Goal: Transaction & Acquisition: Purchase product/service

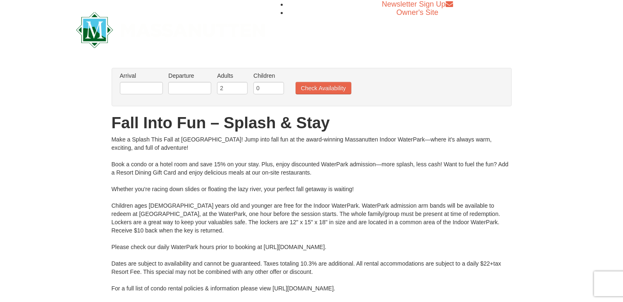
click at [414, 176] on div "Make a Splash This Fall at Massanutten! Jump into fall fun at the award-winning…" at bounding box center [312, 222] width 400 height 174
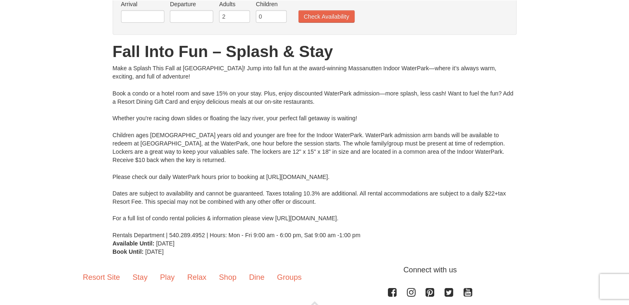
scroll to position [73, 0]
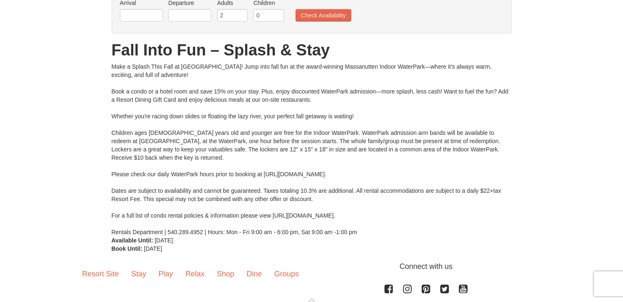
drag, startPoint x: 407, startPoint y: 173, endPoint x: 264, endPoint y: 173, distance: 142.6
click at [264, 173] on div "Make a Splash This Fall at Massanutten! Jump into fall fun at the award-winning…" at bounding box center [312, 149] width 400 height 174
copy div "https://www.massresort.com/play/waterpark/hours-rates/"
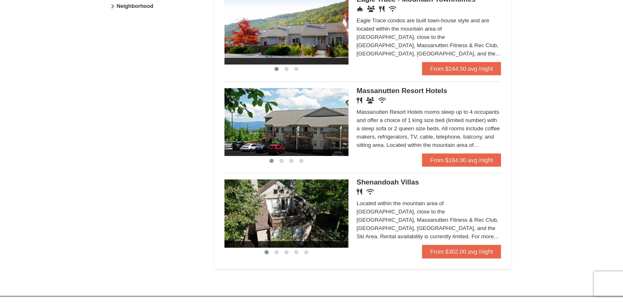
scroll to position [474, 0]
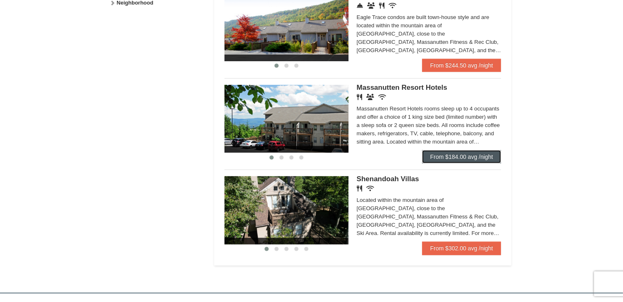
click at [465, 156] on link "From $184.00 avg /night" at bounding box center [461, 156] width 79 height 13
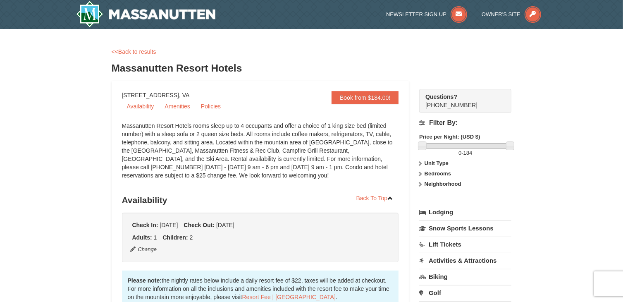
drag, startPoint x: 223, startPoint y: 93, endPoint x: 115, endPoint y: 91, distance: 108.3
copy div "1822 Resort Drive, Massanutten, VA"
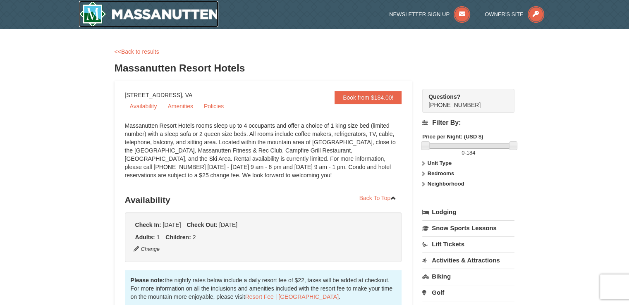
click at [168, 19] on img at bounding box center [149, 14] width 140 height 26
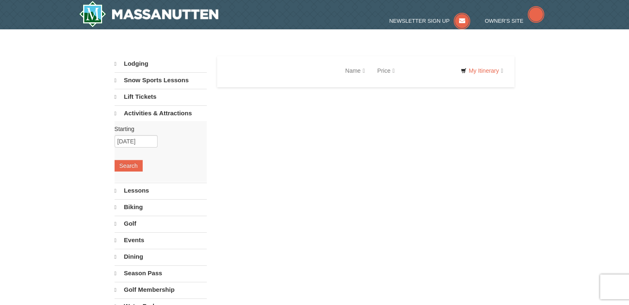
select select "10"
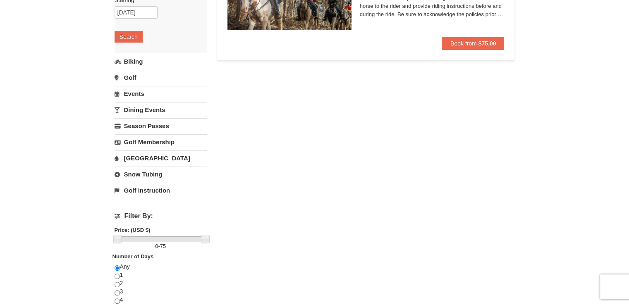
scroll to position [125, 0]
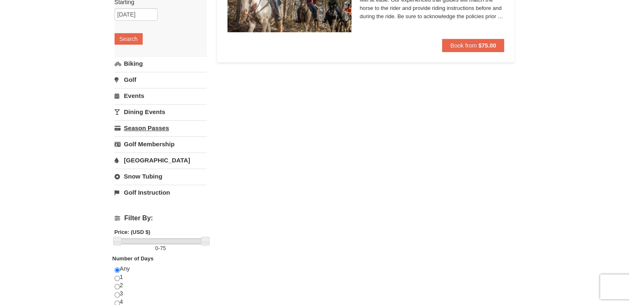
click at [162, 133] on link "Season Passes" at bounding box center [161, 127] width 92 height 15
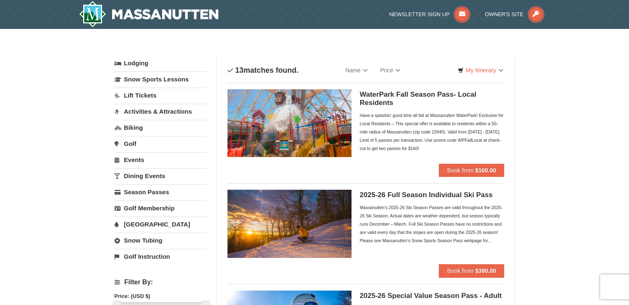
click at [165, 107] on link "Activities & Attractions" at bounding box center [161, 111] width 92 height 15
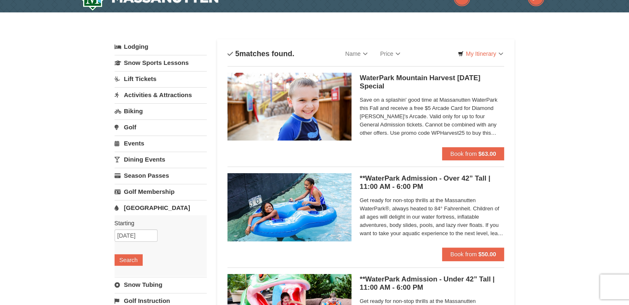
scroll to position [15, 0]
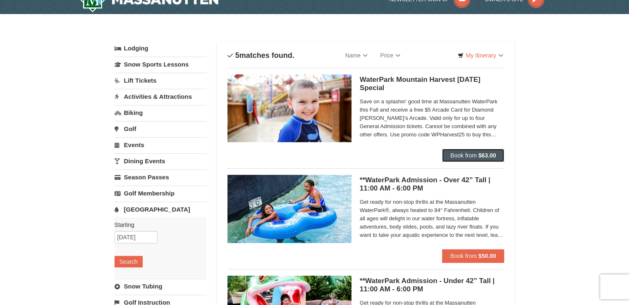
click at [475, 149] on button "Book from $63.00" at bounding box center [473, 155] width 62 height 13
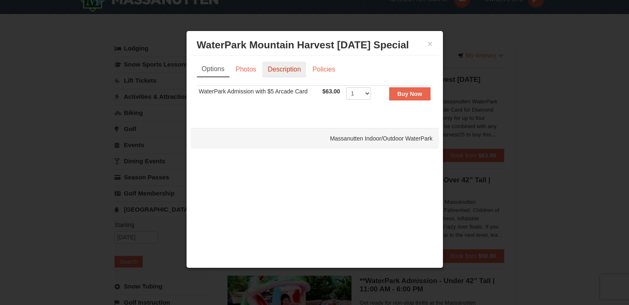
click at [286, 73] on link "Description" at bounding box center [284, 70] width 44 height 16
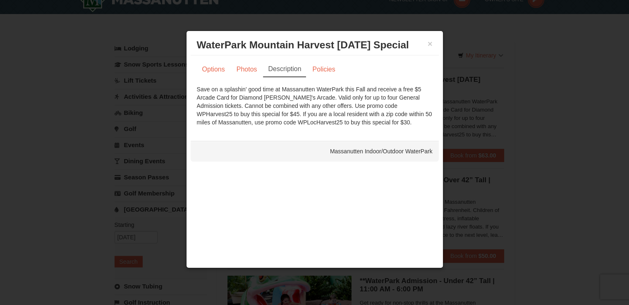
click at [360, 103] on div "Save on a splashin' good time at Massanutten WaterPark this Fall and receive a …" at bounding box center [315, 105] width 236 height 41
copy div "WPHarvest25"
click at [430, 43] on button "×" at bounding box center [429, 44] width 5 height 8
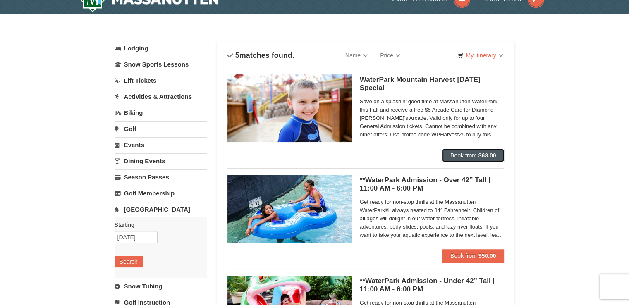
click at [481, 158] on strong "$63.00" at bounding box center [487, 155] width 18 height 7
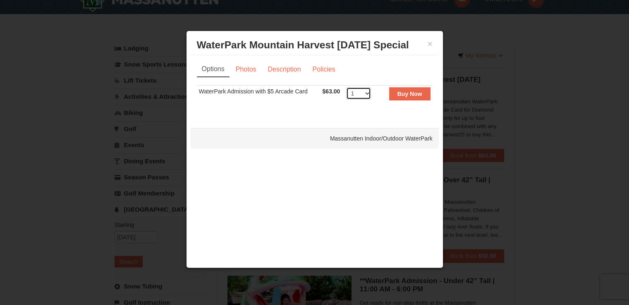
click at [370, 93] on select "1 2 3 4 5 6 7 8 9 10 11 12 13 14 15 16 17 18 19 20 21 22" at bounding box center [358, 93] width 25 height 12
select select "3"
click at [346, 87] on select "1 2 3 4 5 6 7 8 9 10 11 12 13 14 15 16 17 18 19 20 21 22" at bounding box center [358, 93] width 25 height 12
click at [414, 98] on button "Buy Now" at bounding box center [409, 93] width 41 height 13
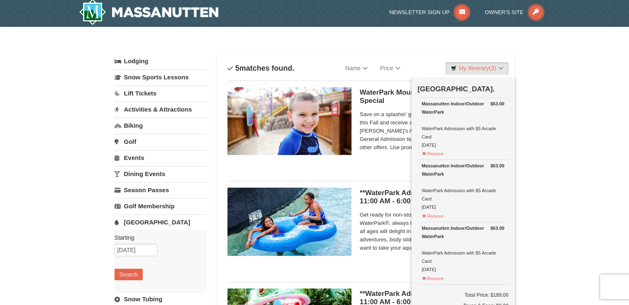
scroll to position [2, 0]
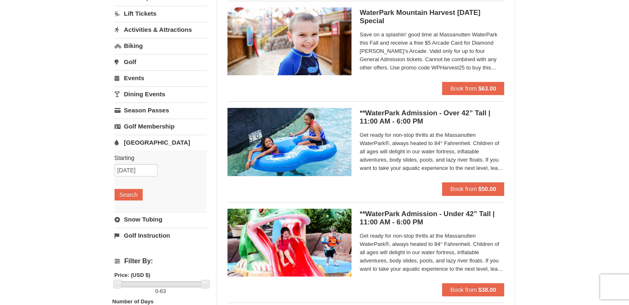
scroll to position [84, 0]
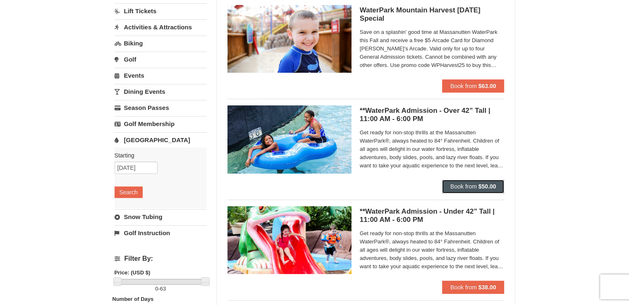
click at [463, 185] on span "Book from" at bounding box center [463, 186] width 26 height 7
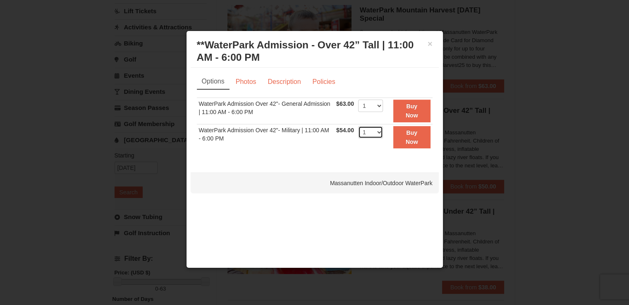
click at [380, 136] on select "1 2 3 4 5 6 7 8 9 10 11 12 13 14 15 16 17 18 19 20 21 22" at bounding box center [370, 132] width 25 height 12
select select "3"
click at [358, 126] on select "1 2 3 4 5 6 7 8 9 10 11 12 13 14 15 16 17 18 19 20 21 22" at bounding box center [370, 132] width 25 height 12
click at [377, 108] on select "1 2 3 4 5 6 7 8 9 10 11 12 13 14 15 16 17 18 19 20 21 22" at bounding box center [370, 106] width 25 height 12
click at [295, 153] on div "Sorry, no matches found. Please remove some filters, or change your dates to fi…" at bounding box center [315, 128] width 236 height 61
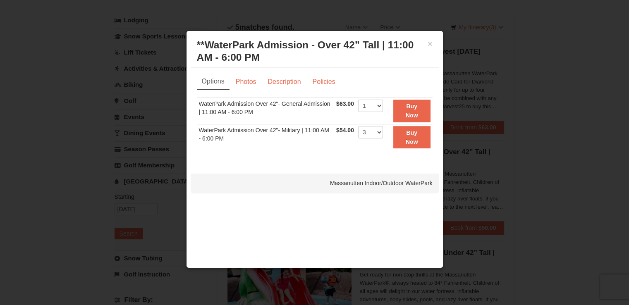
scroll to position [42, 0]
click at [430, 42] on button "×" at bounding box center [429, 44] width 5 height 8
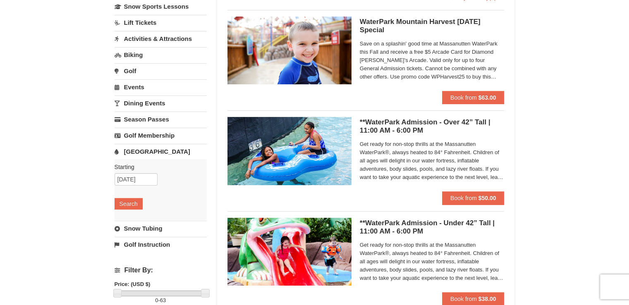
scroll to position [73, 0]
click at [490, 194] on strong "$50.00" at bounding box center [487, 197] width 18 height 7
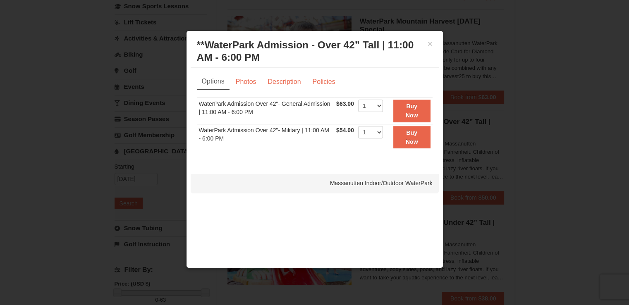
click at [293, 129] on td "WaterPark Admission Over 42"- Military | 11:00 AM - 6:00 PM" at bounding box center [266, 137] width 138 height 26
click at [370, 128] on select "1 2 3 4 5 6 7 8 9 10 11 12 13 14 15 16 17 18 19 20 21 22" at bounding box center [370, 132] width 25 height 12
select select "3"
click at [358, 126] on select "1 2 3 4 5 6 7 8 9 10 11 12 13 14 15 16 17 18 19 20 21 22" at bounding box center [370, 132] width 25 height 12
click at [409, 138] on strong "Buy Now" at bounding box center [412, 137] width 12 height 16
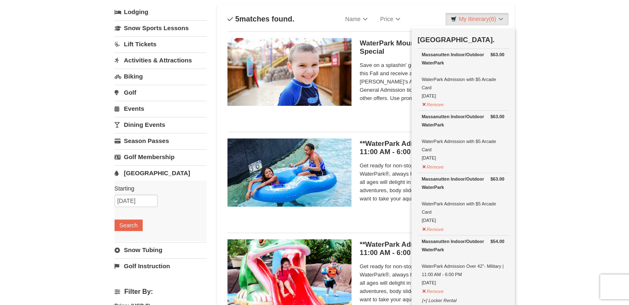
scroll to position [37, 0]
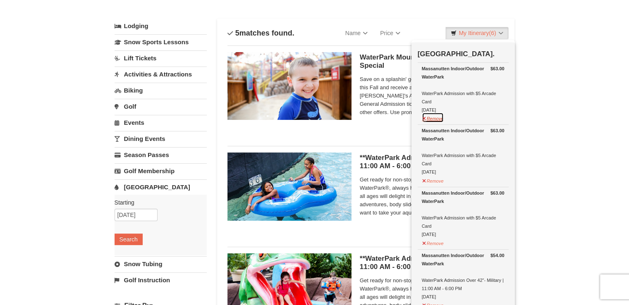
click at [435, 120] on button "Remove" at bounding box center [433, 117] width 22 height 10
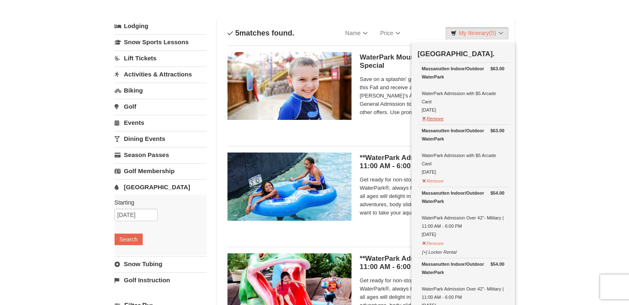
drag, startPoint x: 434, startPoint y: 123, endPoint x: 437, endPoint y: 119, distance: 4.4
click at [437, 119] on td "$63.00 Massanutten Indoor/Outdoor WaterPark WaterPark Admission with $5 Arcade …" at bounding box center [463, 93] width 91 height 62
click at [437, 119] on button "Remove" at bounding box center [433, 117] width 22 height 10
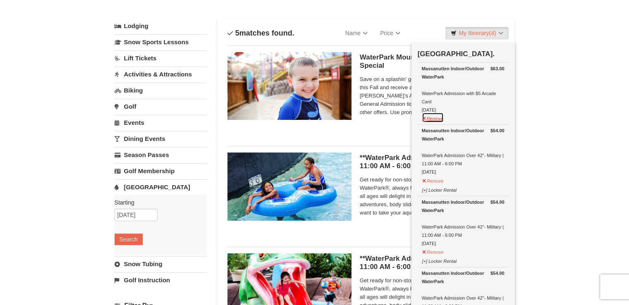
click at [437, 119] on button "Remove" at bounding box center [433, 117] width 22 height 10
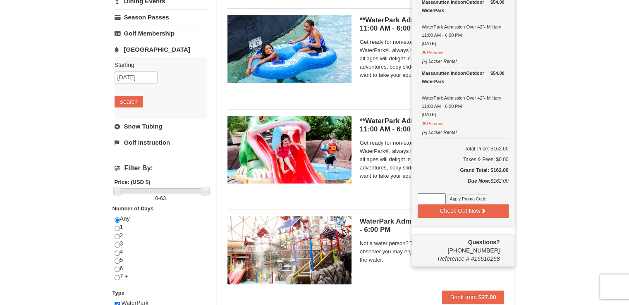
scroll to position [198, 0]
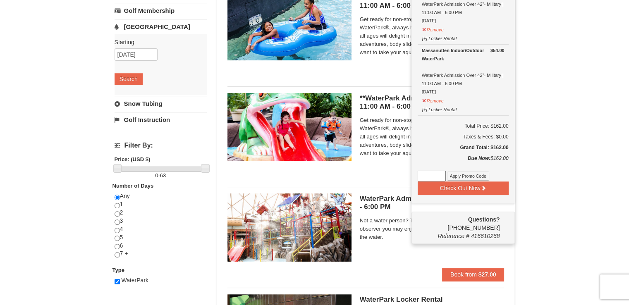
click at [439, 173] on input at bounding box center [432, 176] width 28 height 11
paste input "WPHarvest25"
type input "WPHarvest25"
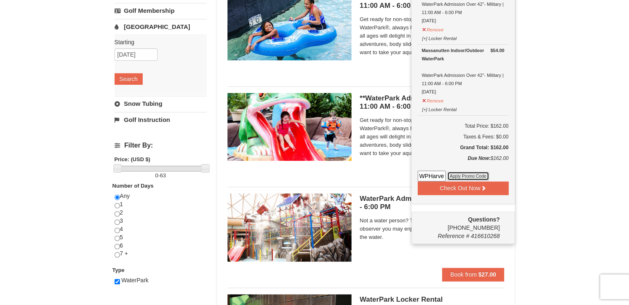
click at [458, 173] on button "Apply Promo Code" at bounding box center [468, 176] width 42 height 9
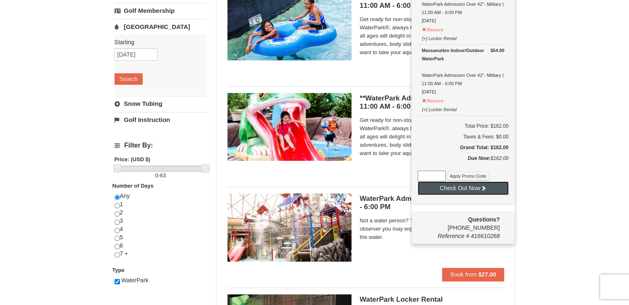
click at [471, 184] on button "Check Out Now" at bounding box center [463, 188] width 91 height 13
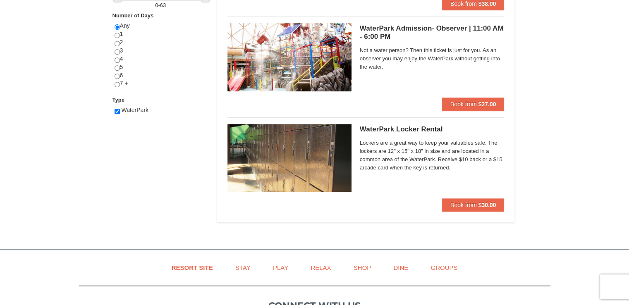
scroll to position [301, 0]
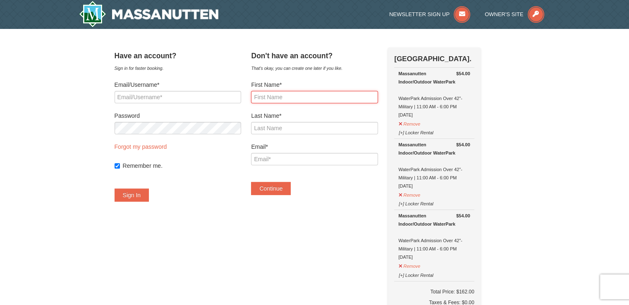
click at [293, 94] on input "First Name*" at bounding box center [314, 97] width 127 height 12
type input "Derek"
type input "Mittlefehldt"
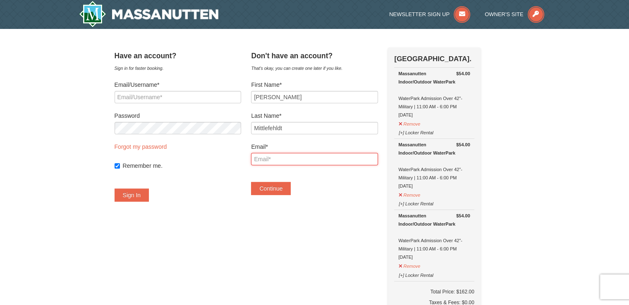
type input "[PERSON_NAME][EMAIL_ADDRESS][DOMAIN_NAME]"
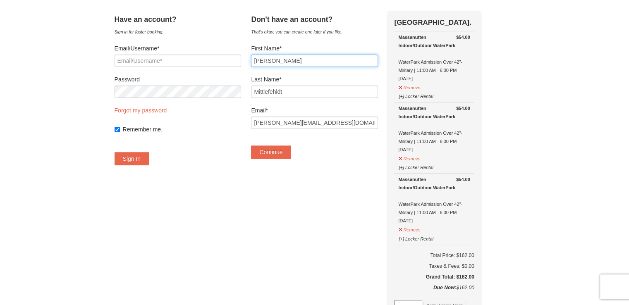
scroll to position [35, 0]
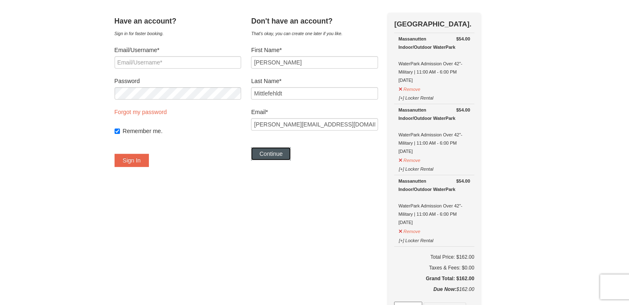
click at [290, 150] on button "Continue" at bounding box center [271, 153] width 40 height 13
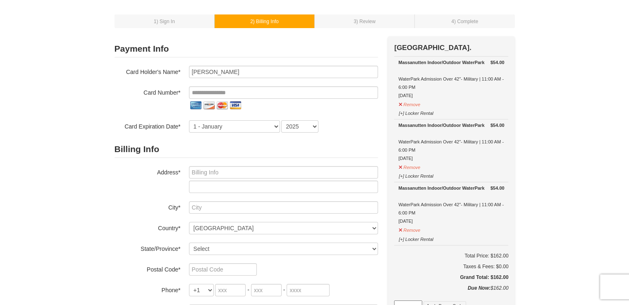
scroll to position [33, 0]
click at [243, 88] on input "tel" at bounding box center [283, 92] width 189 height 12
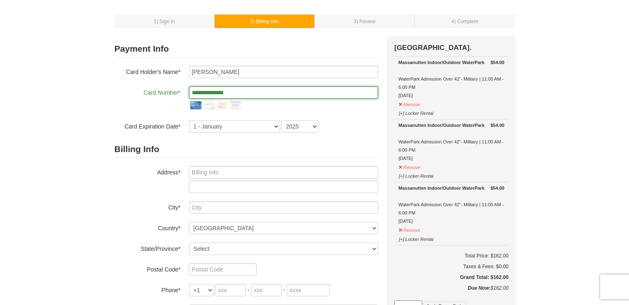
type input "**********"
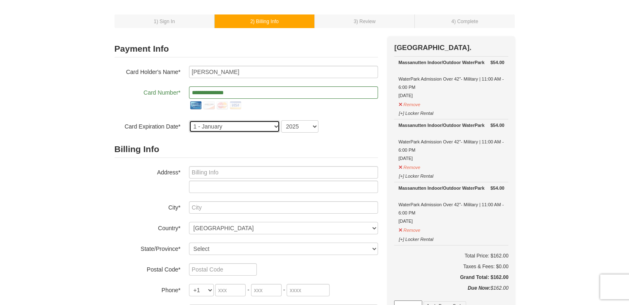
click at [198, 127] on select "1 - [DATE] - [DATE] - [DATE] - [DATE] - [DATE] - [DATE] - [DATE] - [DATE] - [DA…" at bounding box center [234, 126] width 91 height 12
select select "5"
click at [189, 120] on select "1 - January 2 - February 3 - March 4 - April 5 - May 6 - June 7 - July 8 - Augu…" at bounding box center [234, 126] width 91 height 12
click at [303, 124] on select "2025 2026 2027 2028 2029 2030 2031 2032 2033 2034" at bounding box center [299, 126] width 37 height 12
select select "2028"
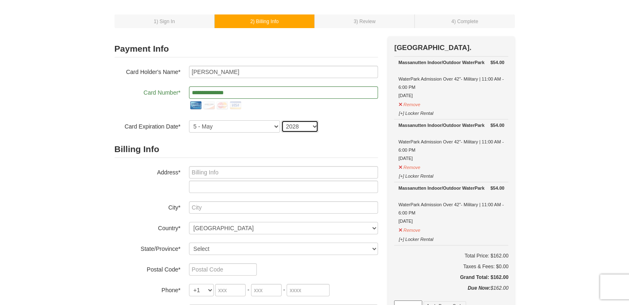
click at [281, 120] on select "2025 2026 2027 2028 2029 2030 2031 2032 2033 2034" at bounding box center [299, 126] width 37 height 12
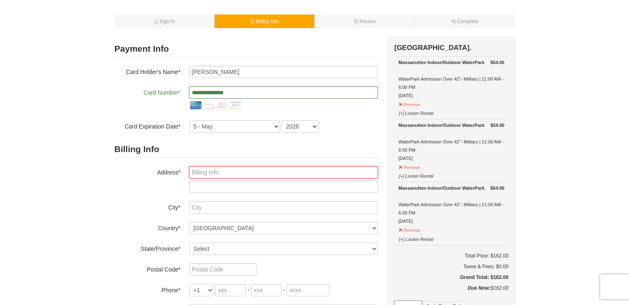
click at [280, 167] on input "text" at bounding box center [283, 172] width 189 height 12
type input "8621 Buckboard Dr"
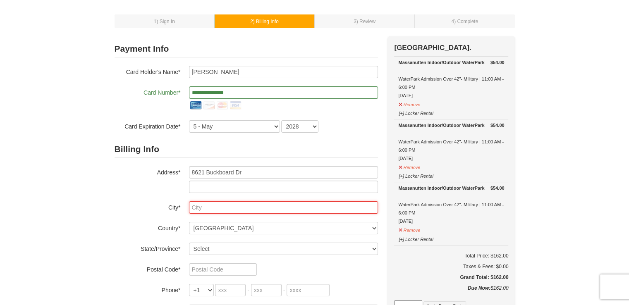
type input "Alexandria"
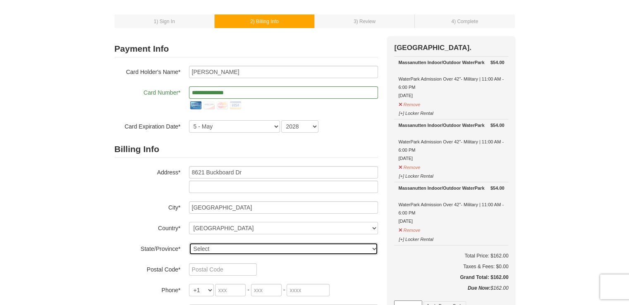
select select "VA"
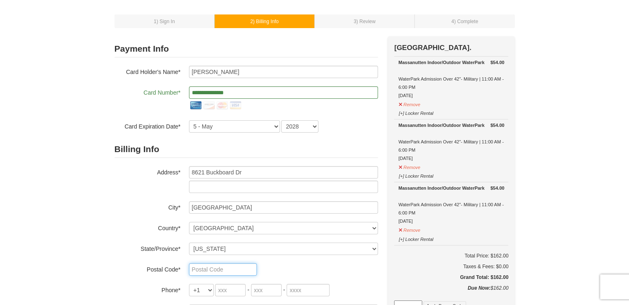
type input "22308"
type input "716"
type input "238"
type input "2779"
click at [101, 179] on div "1 ) Sign In 2 ) Billing Info 3 ) Review ) Complete ×" at bounding box center [314, 291] width 629 height 591
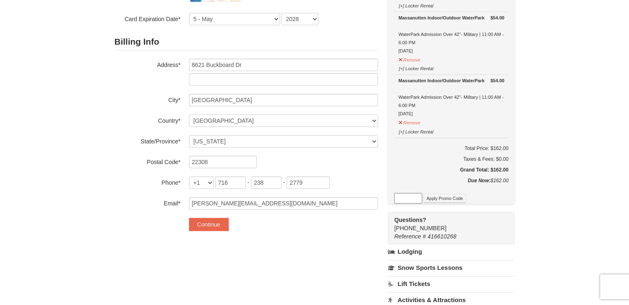
scroll to position [141, 0]
click at [211, 221] on button "Continue" at bounding box center [209, 223] width 40 height 13
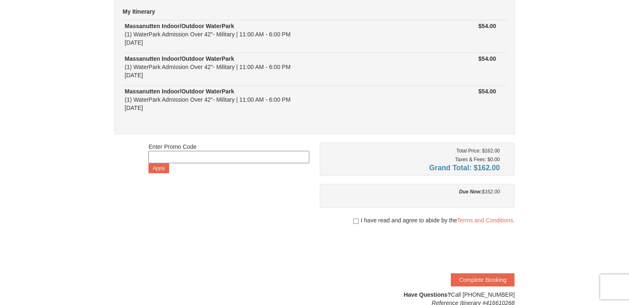
scroll to position [74, 0]
click at [356, 222] on input "checkbox" at bounding box center [355, 221] width 5 height 7
checkbox input "true"
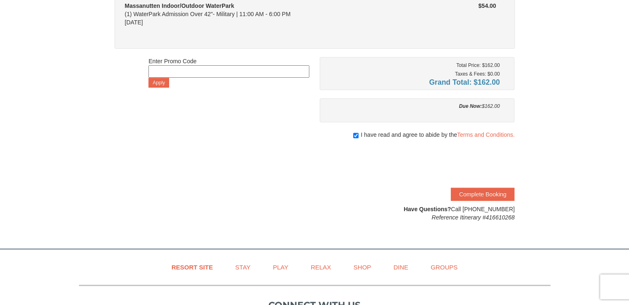
scroll to position [161, 0]
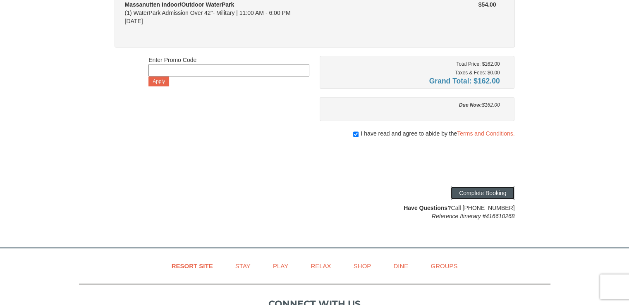
click at [492, 196] on button "Complete Booking" at bounding box center [483, 192] width 64 height 13
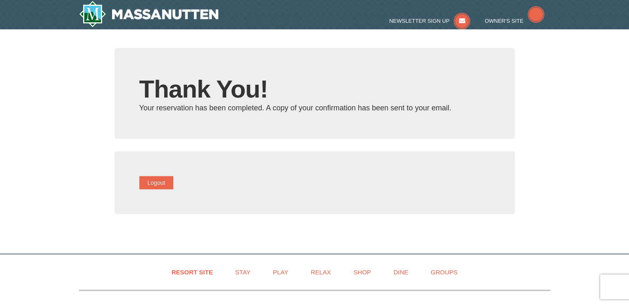
type input "[PERSON_NAME][EMAIL_ADDRESS][DOMAIN_NAME]"
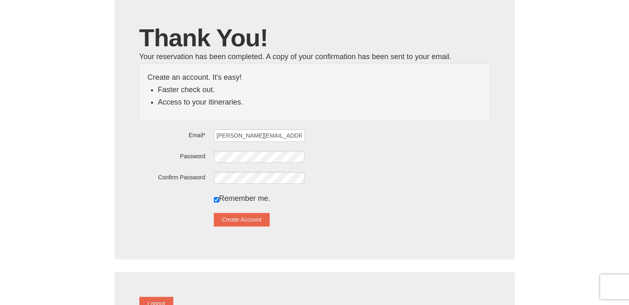
scroll to position [51, 0]
click at [261, 222] on button "Create Account" at bounding box center [242, 219] width 56 height 13
